Goal: Check status: Check status

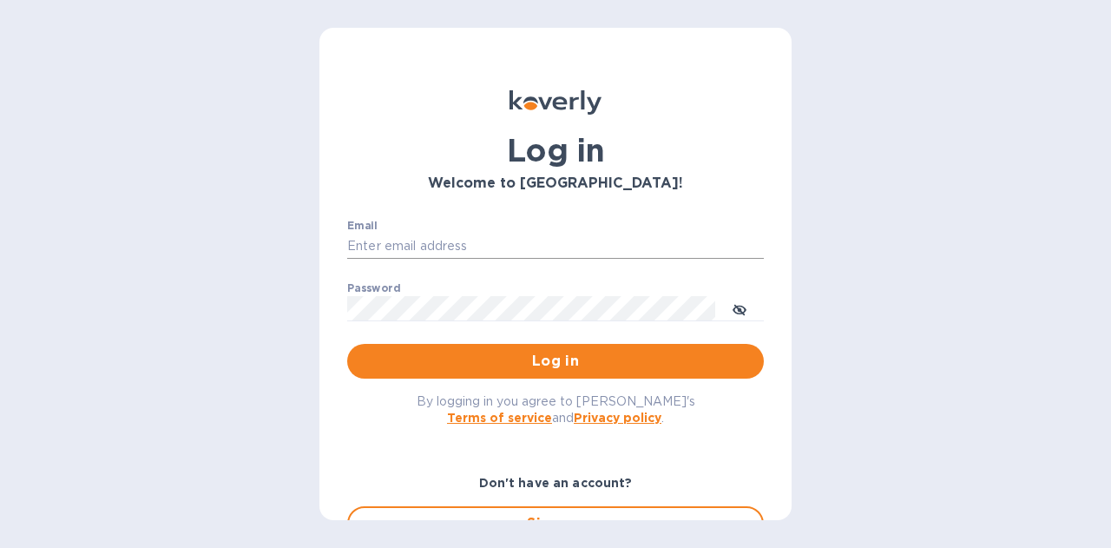
click at [466, 234] on input "Email" at bounding box center [555, 246] width 417 height 26
type input "[PERSON_NAME][EMAIL_ADDRESS][DOMAIN_NAME]"
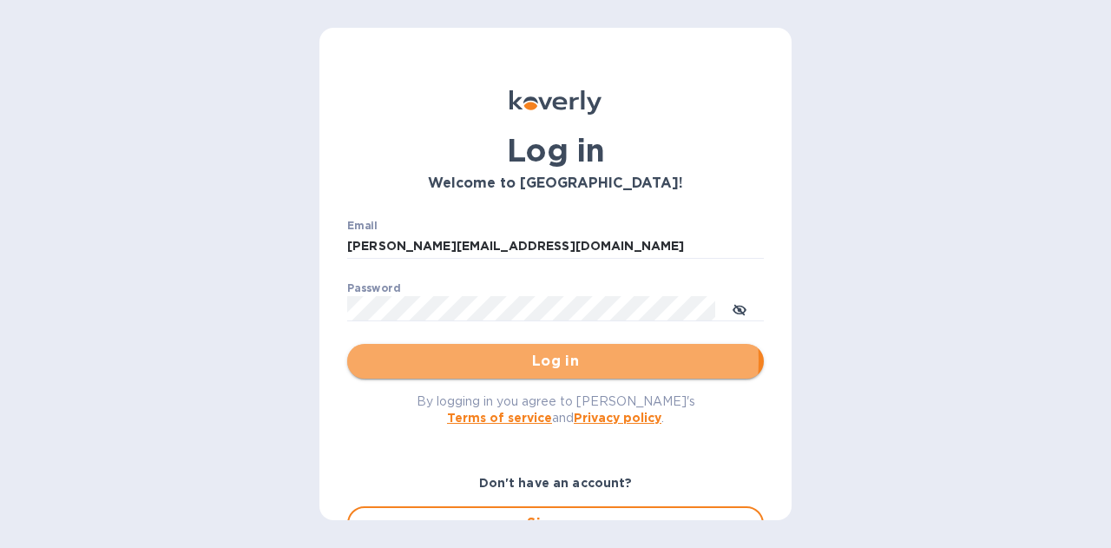
click at [540, 360] on span "Log in" at bounding box center [555, 361] width 389 height 21
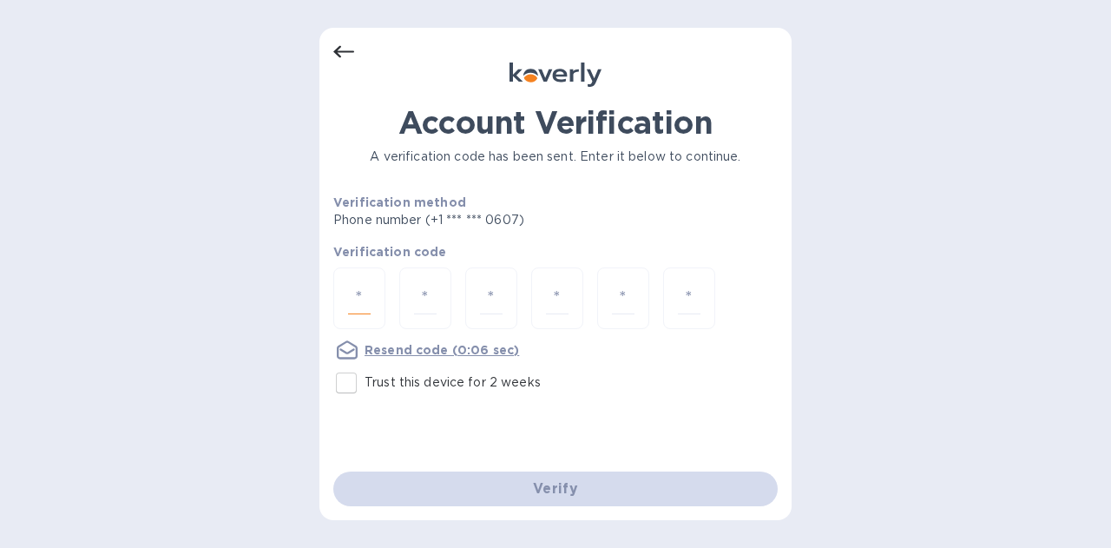
click at [352, 295] on input "number" at bounding box center [359, 298] width 23 height 32
type input "7"
type input "3"
type input "9"
type input "7"
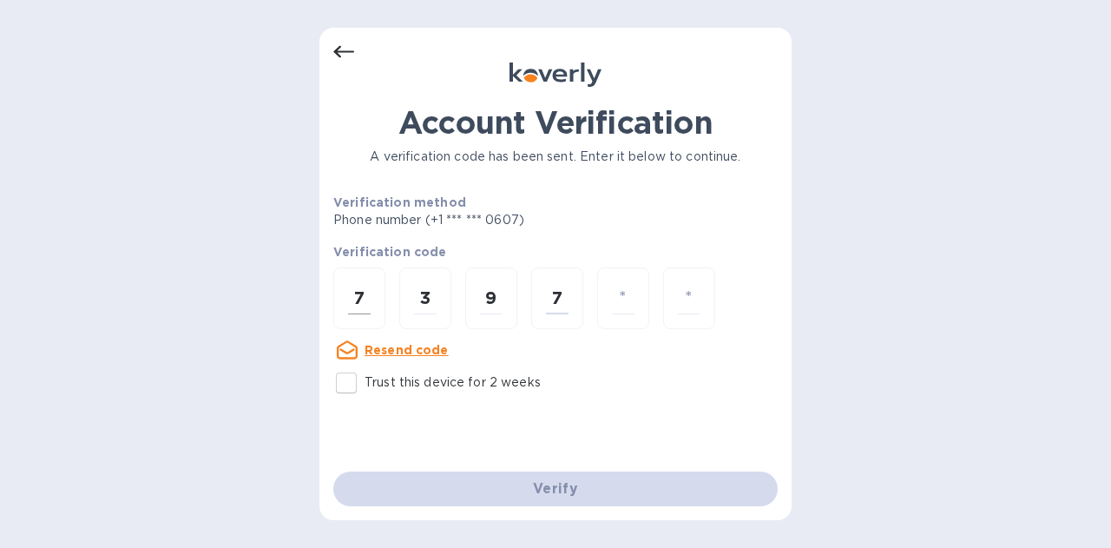
type input "4"
type input "3"
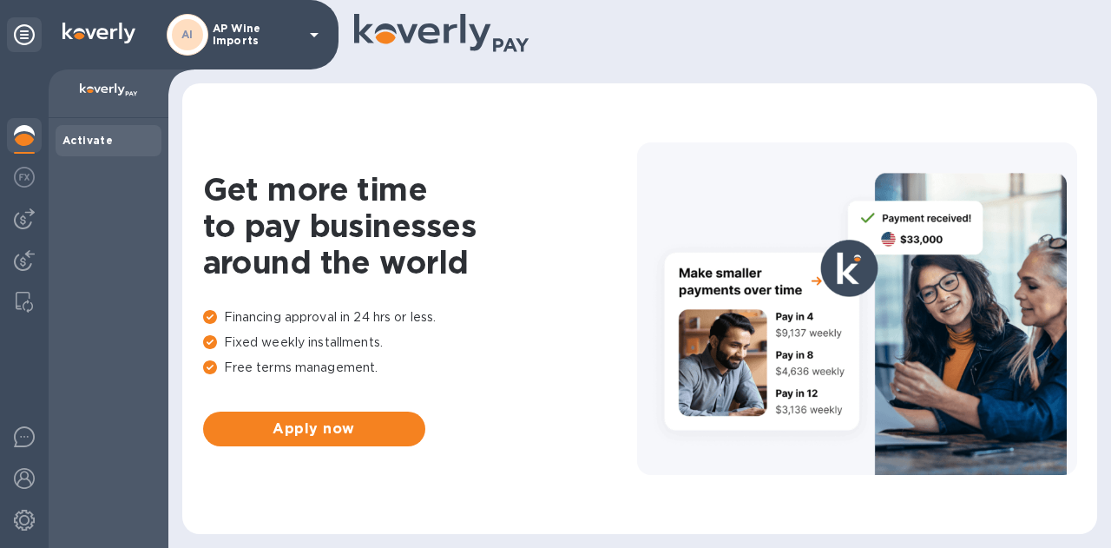
click at [299, 39] on p "AP Wine Imports" at bounding box center [256, 35] width 87 height 24
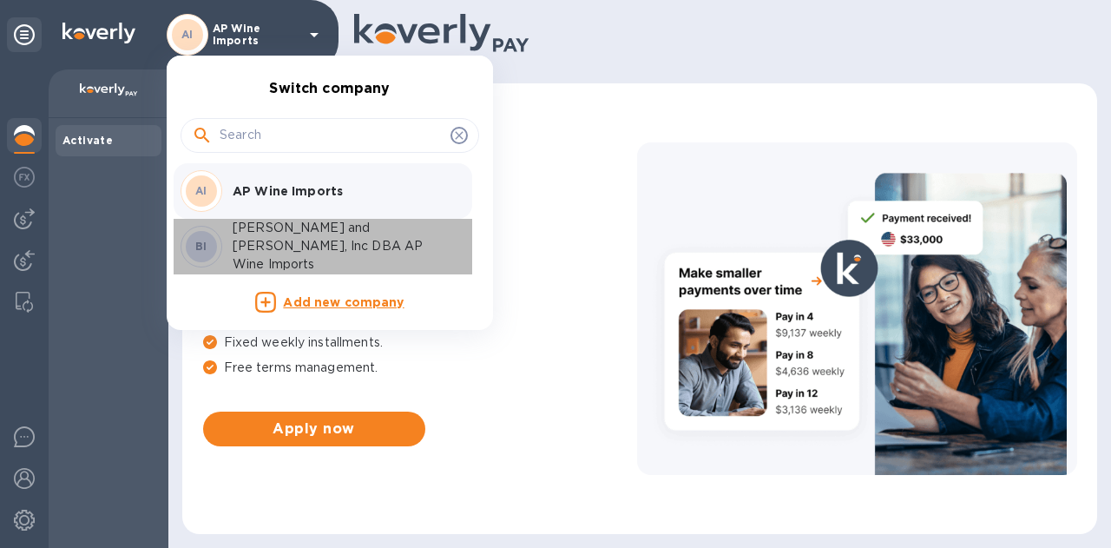
click at [253, 255] on p "[PERSON_NAME] and [PERSON_NAME], Inc DBA AP Wine Imports" at bounding box center [342, 246] width 219 height 55
